Goal: Check status: Check status

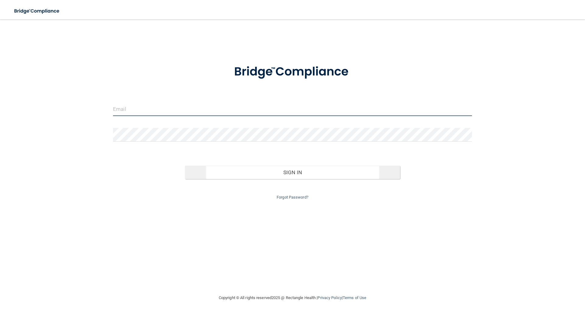
type input "elizabethc@pcihipaa.com"
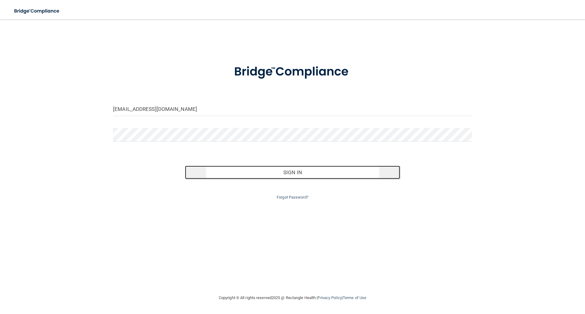
drag, startPoint x: 292, startPoint y: 165, endPoint x: 287, endPoint y: 167, distance: 4.7
click at [291, 166] on button "Sign In" at bounding box center [292, 172] width 215 height 13
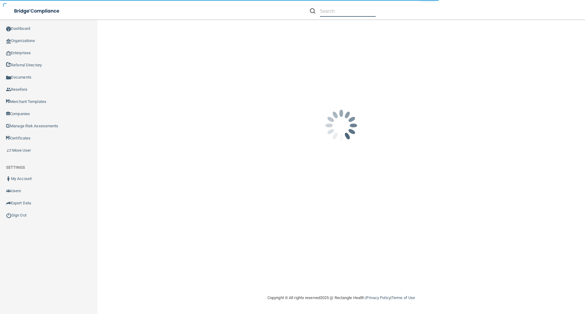
click at [329, 10] on input "text" at bounding box center [348, 10] width 56 height 11
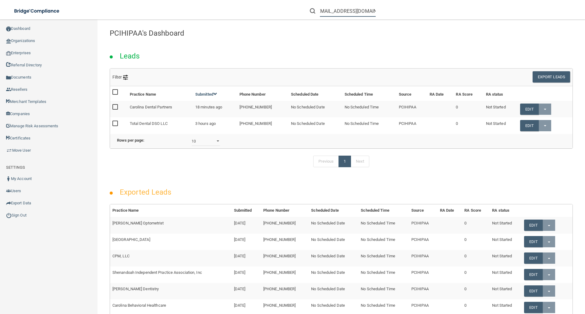
scroll to position [0, 5]
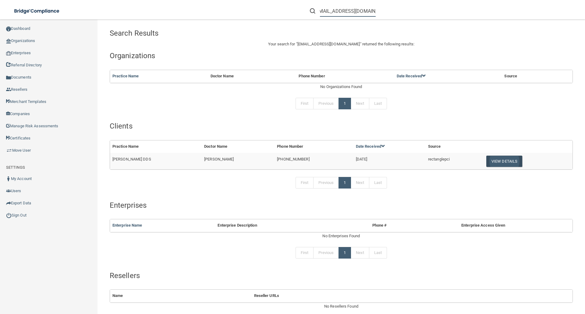
type input "[EMAIL_ADDRESS][DOMAIN_NAME]"
click at [498, 161] on button "View Details" at bounding box center [504, 161] width 36 height 11
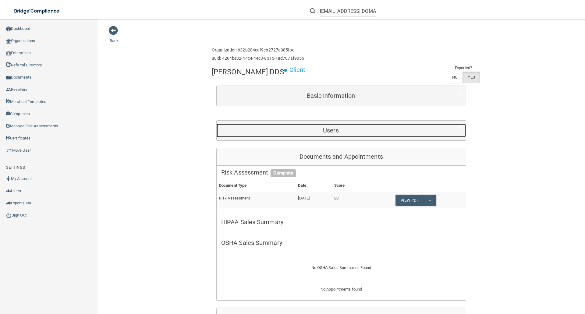
click at [327, 127] on h5 "Users" at bounding box center [330, 130] width 219 height 7
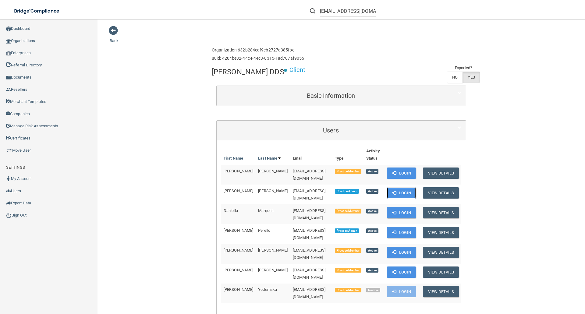
click at [403, 187] on button "Login" at bounding box center [401, 192] width 29 height 11
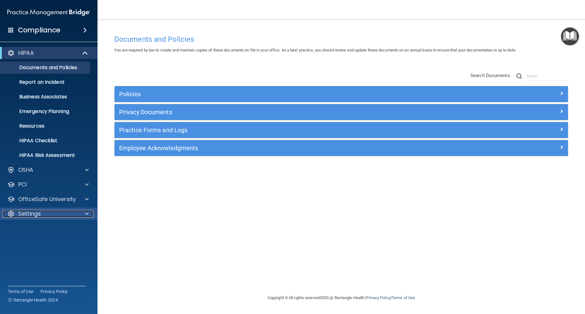
click at [36, 212] on p "Settings" at bounding box center [29, 213] width 23 height 7
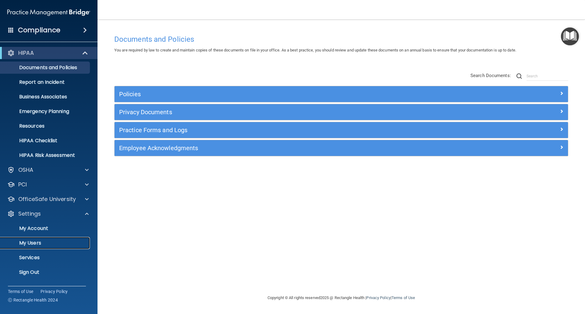
click at [33, 241] on p "My Users" at bounding box center [45, 243] width 83 height 6
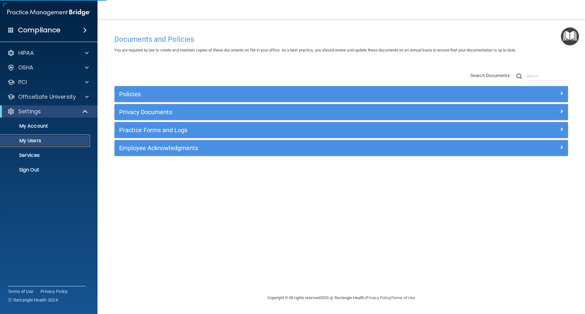
select select "20"
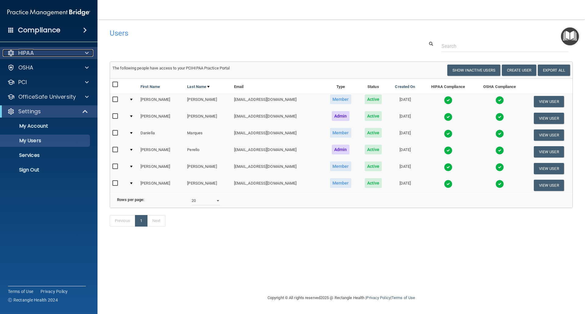
click at [43, 56] on div "HIPAA" at bounding box center [41, 52] width 76 height 7
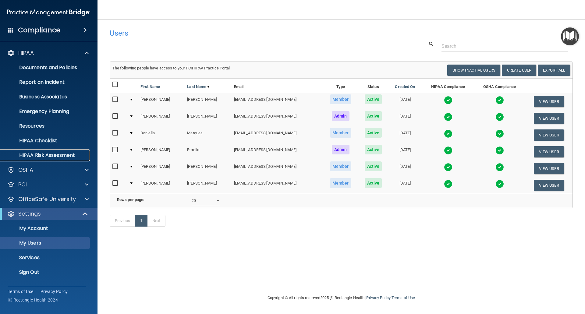
click at [33, 154] on p "HIPAA Risk Assessment" at bounding box center [45, 155] width 83 height 6
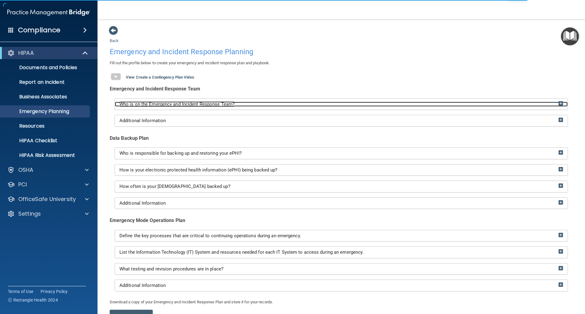
click at [559, 103] on img at bounding box center [561, 103] width 5 height 5
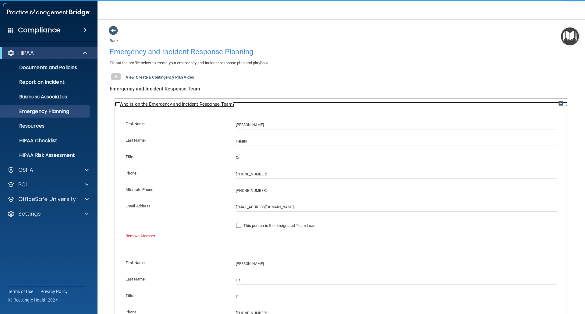
click at [559, 103] on img at bounding box center [561, 103] width 5 height 5
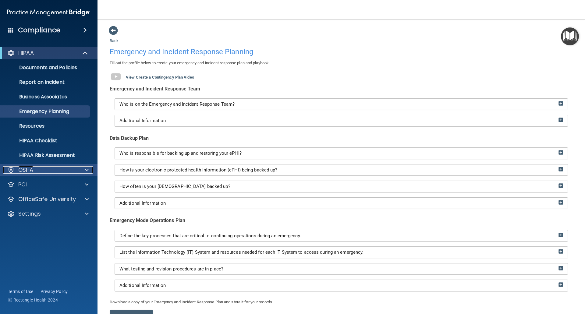
click at [51, 169] on div "OSHA" at bounding box center [41, 169] width 76 height 7
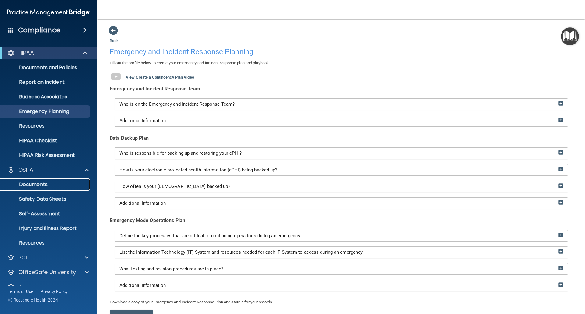
click at [30, 182] on p "Documents" at bounding box center [45, 185] width 83 height 6
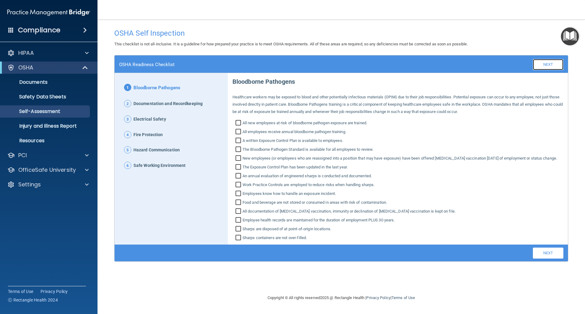
click at [548, 65] on link "Next" at bounding box center [548, 64] width 30 height 11
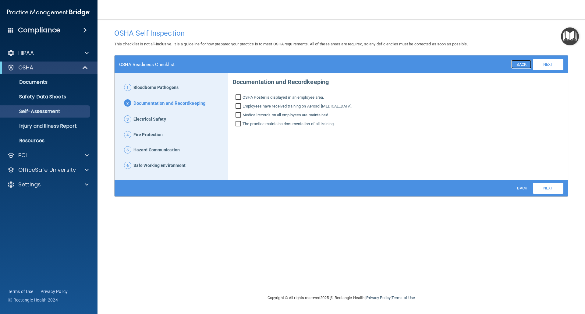
click at [525, 66] on link "Back" at bounding box center [521, 64] width 20 height 9
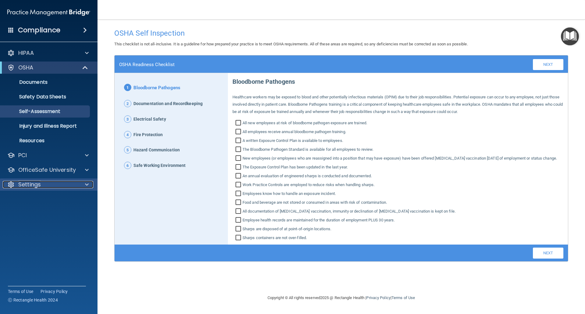
click at [31, 183] on p "Settings" at bounding box center [29, 184] width 23 height 7
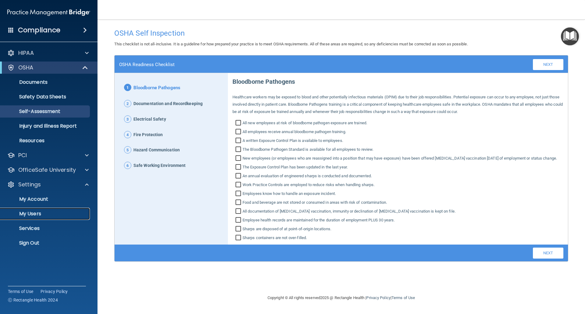
click at [38, 215] on p "My Users" at bounding box center [45, 214] width 83 height 6
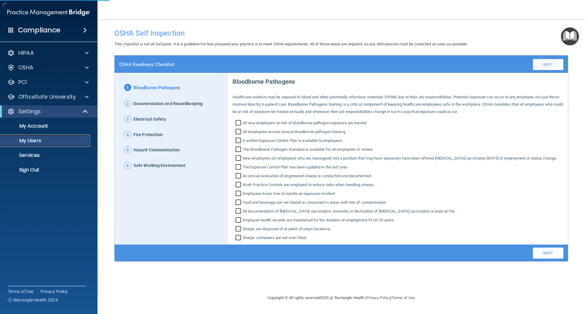
select select "20"
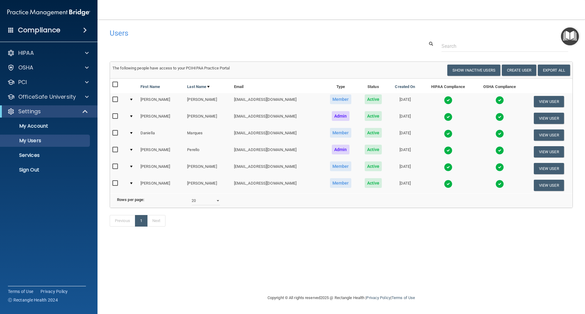
click at [444, 100] on img at bounding box center [448, 100] width 9 height 9
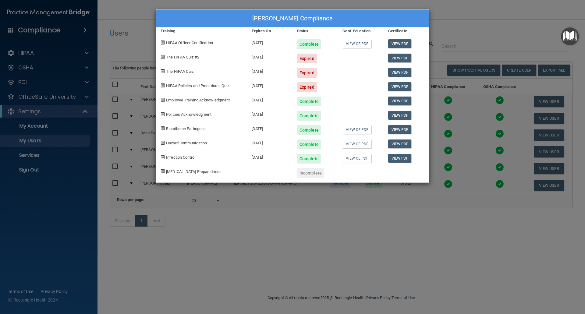
click at [464, 116] on div "Sara Barone's Compliance Training Expires On Status Cont. Education Certificate…" at bounding box center [292, 157] width 585 height 314
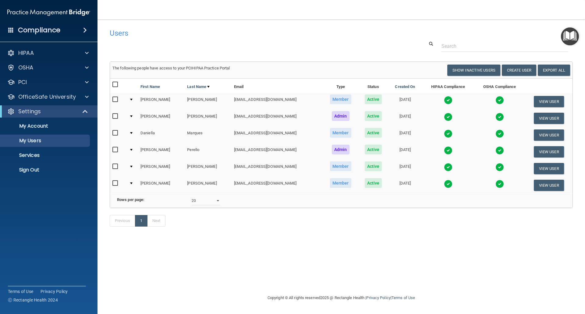
click at [444, 116] on img at bounding box center [448, 117] width 9 height 9
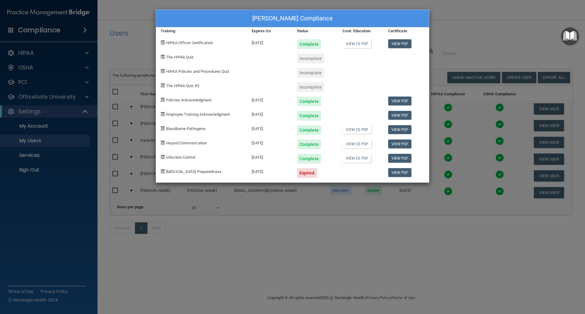
click at [461, 123] on div "Siobhan Burk's Compliance Training Expires On Status Cont. Education Certificat…" at bounding box center [292, 157] width 585 height 314
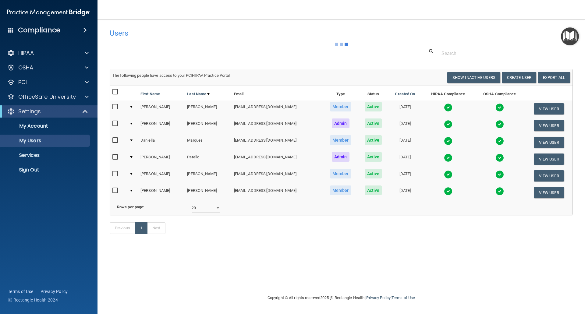
click at [444, 140] on img at bounding box center [448, 141] width 9 height 9
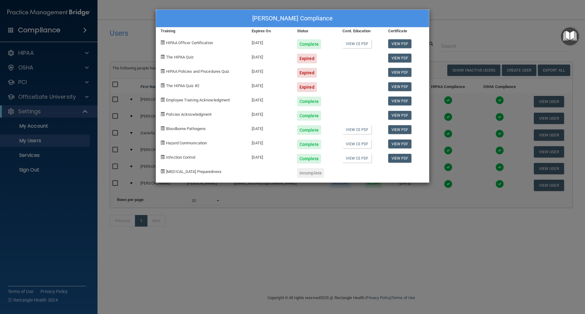
click at [459, 141] on div "Daniella Marques's Compliance Training Expires On Status Cont. Education Certif…" at bounding box center [292, 157] width 585 height 314
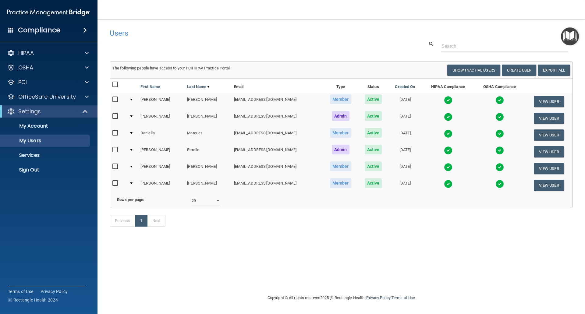
click at [444, 150] on img at bounding box center [448, 150] width 9 height 9
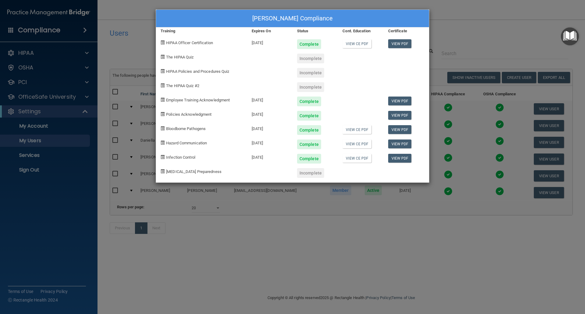
click at [452, 155] on div "Richard Perello's Compliance Training Expires On Status Cont. Education Certifi…" at bounding box center [292, 157] width 585 height 314
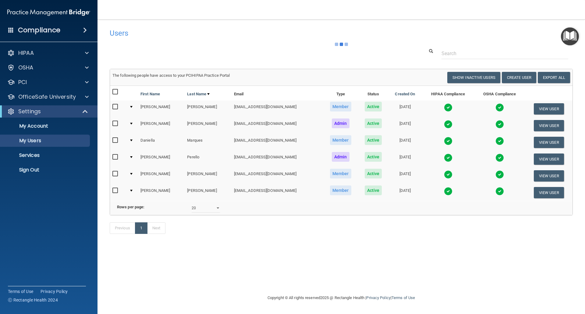
click at [444, 175] on img at bounding box center [448, 174] width 9 height 9
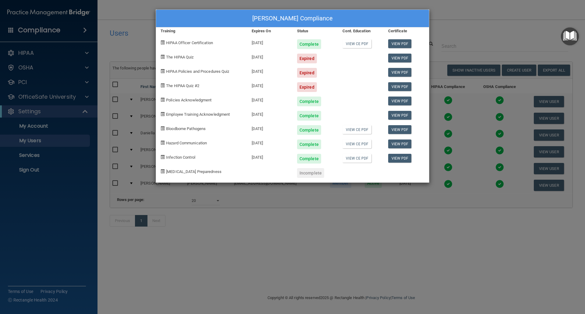
click at [464, 179] on div "Sarah Richards's Compliance Training Expires On Status Cont. Education Certific…" at bounding box center [292, 157] width 585 height 314
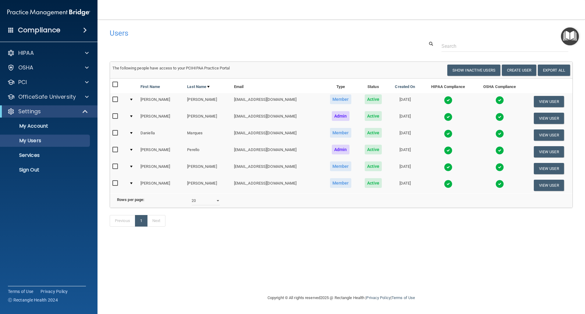
click at [444, 183] on img at bounding box center [448, 184] width 9 height 9
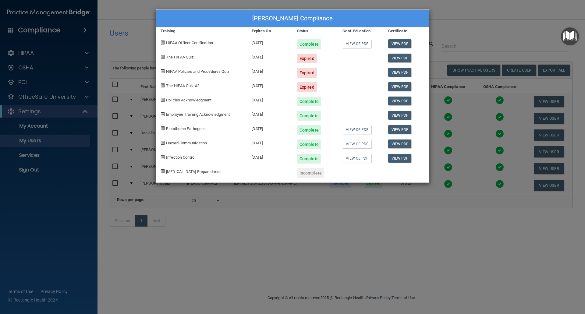
click at [459, 181] on div "Jenise Sienkiewicz's Compliance Training Expires On Status Cont. Education Cert…" at bounding box center [292, 157] width 585 height 314
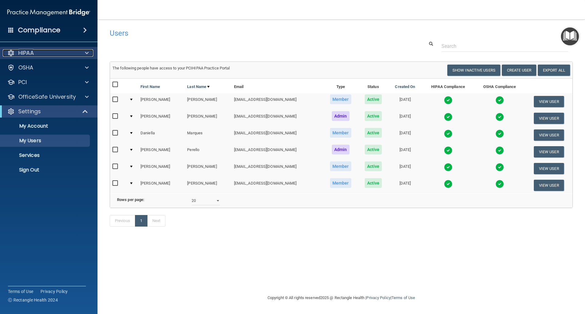
click at [36, 52] on div "HIPAA" at bounding box center [41, 52] width 76 height 7
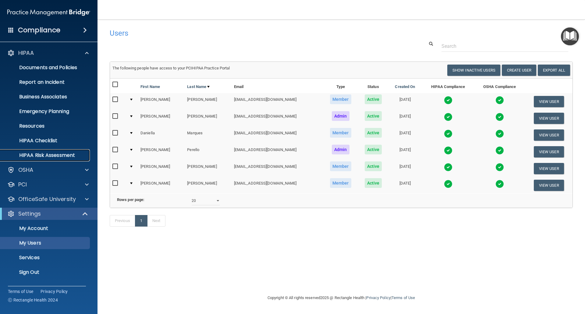
click at [39, 154] on p "HIPAA Risk Assessment" at bounding box center [45, 155] width 83 height 6
